Goal: Transaction & Acquisition: Download file/media

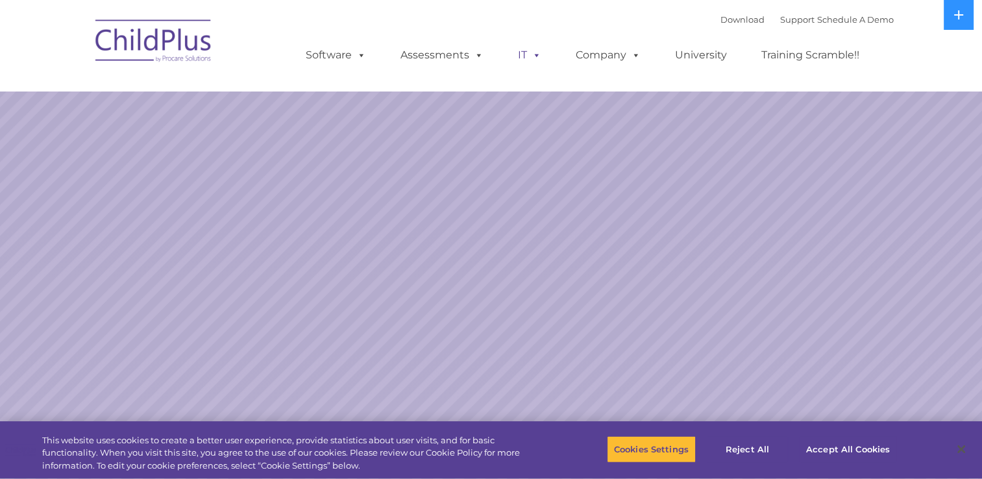
select select "MEDIUM"
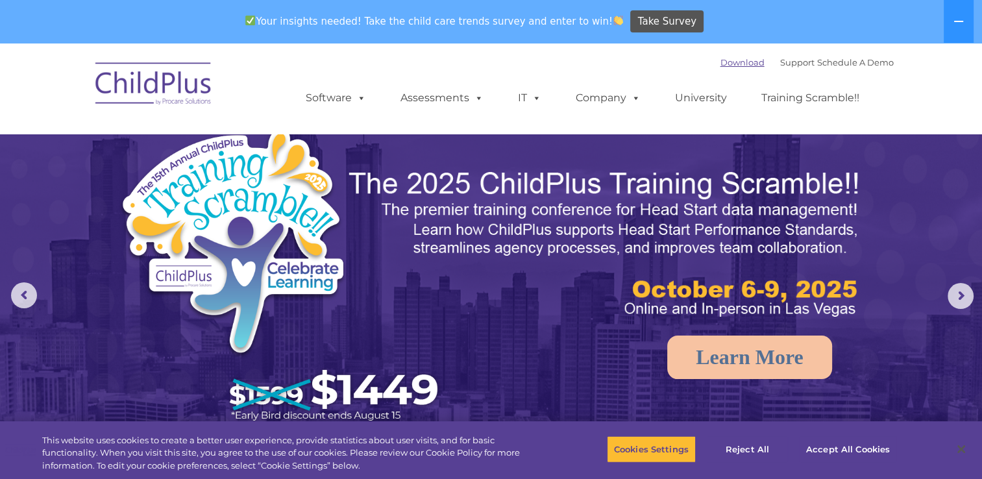
click at [721, 64] on link "Download" at bounding box center [743, 62] width 44 height 10
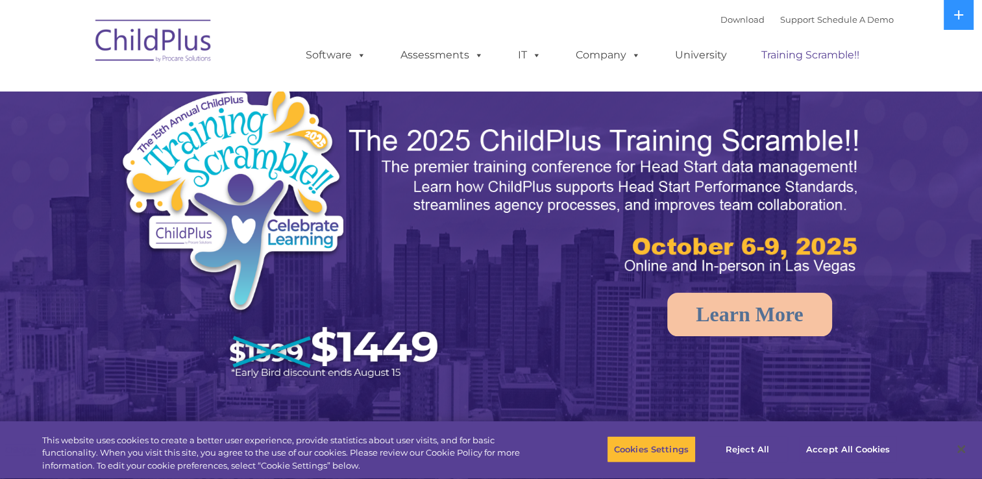
select select "MEDIUM"
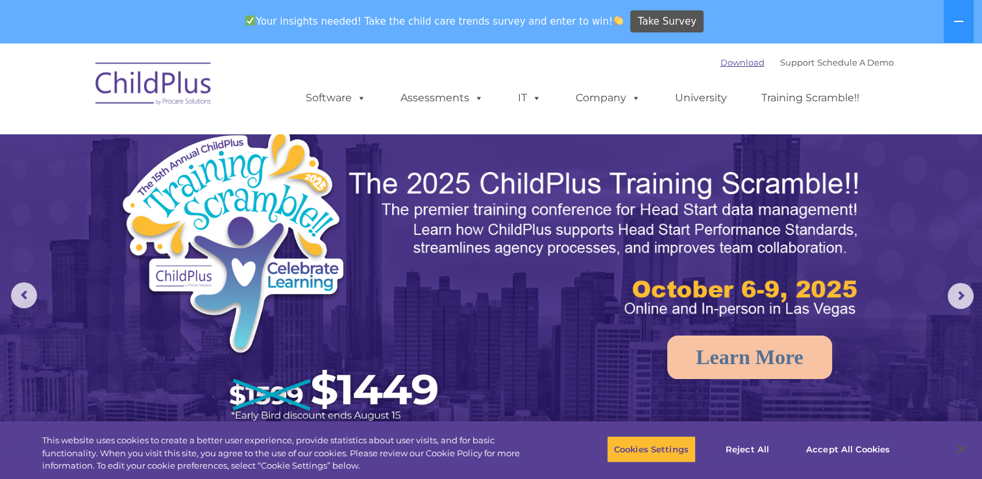
click at [730, 66] on link "Download" at bounding box center [743, 62] width 44 height 10
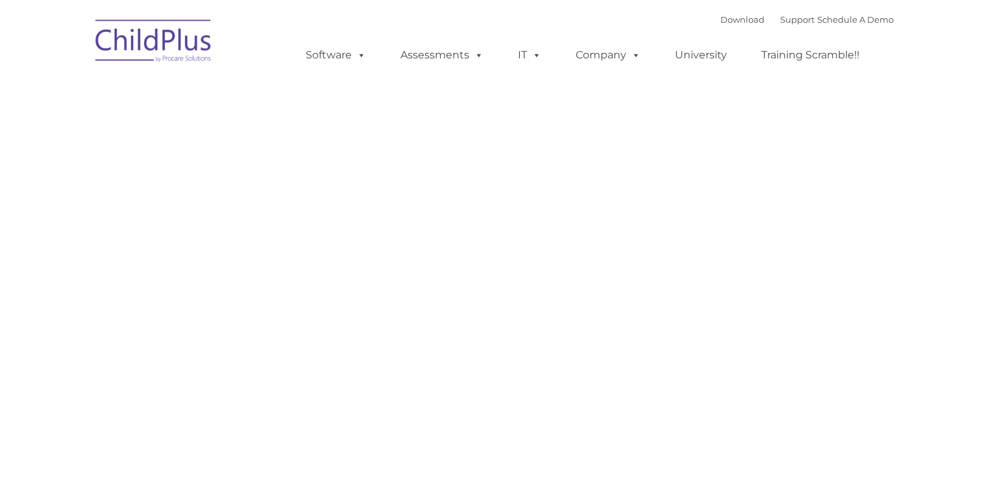
type input ""
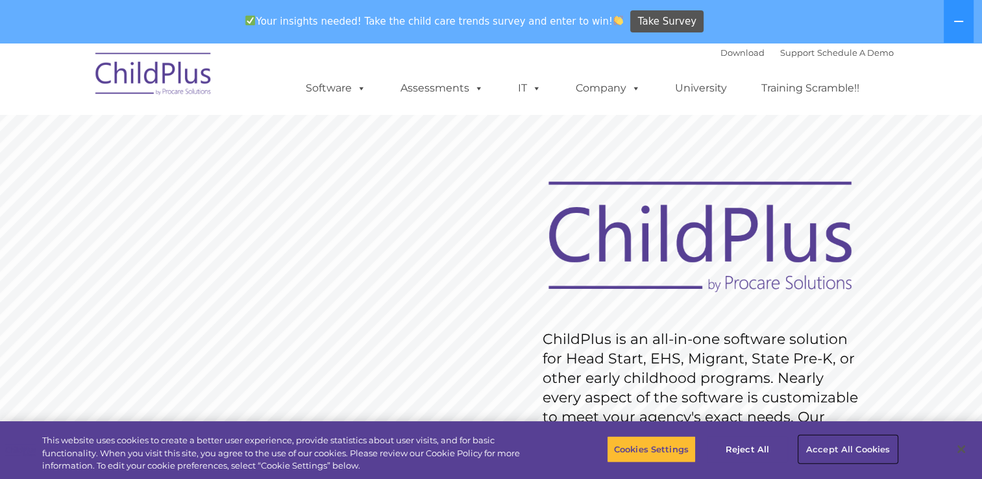
click at [834, 444] on button "Accept All Cookies" at bounding box center [848, 449] width 98 height 27
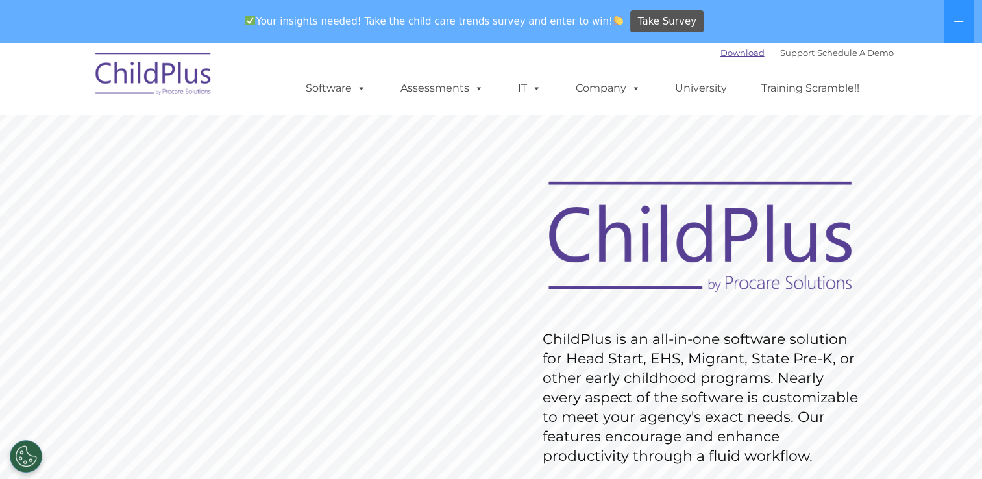
click at [721, 53] on link "Download" at bounding box center [743, 52] width 44 height 10
